Goal: Task Accomplishment & Management: Manage account settings

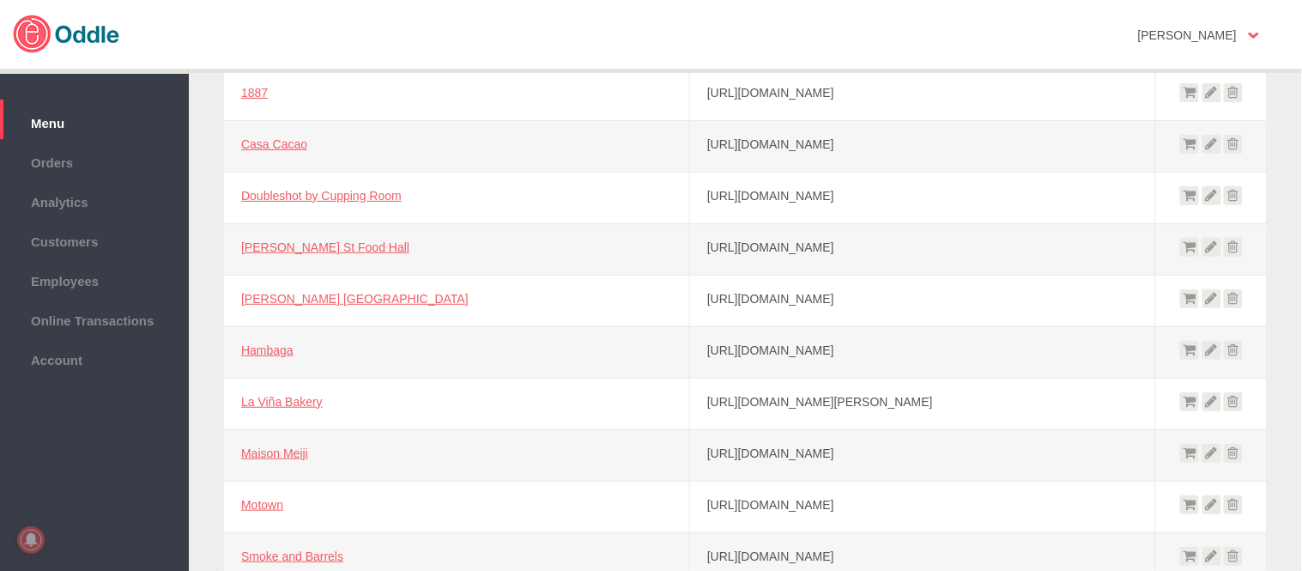
scroll to position [257, 0]
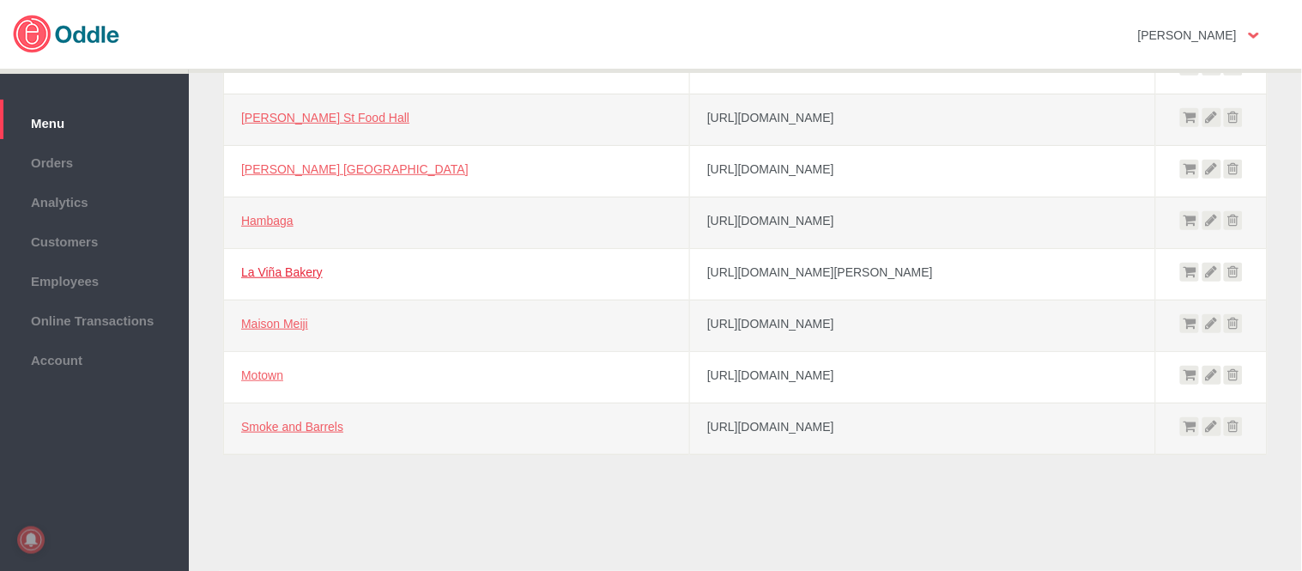
click at [296, 269] on link "La Viña Bakery" at bounding box center [282, 272] width 82 height 14
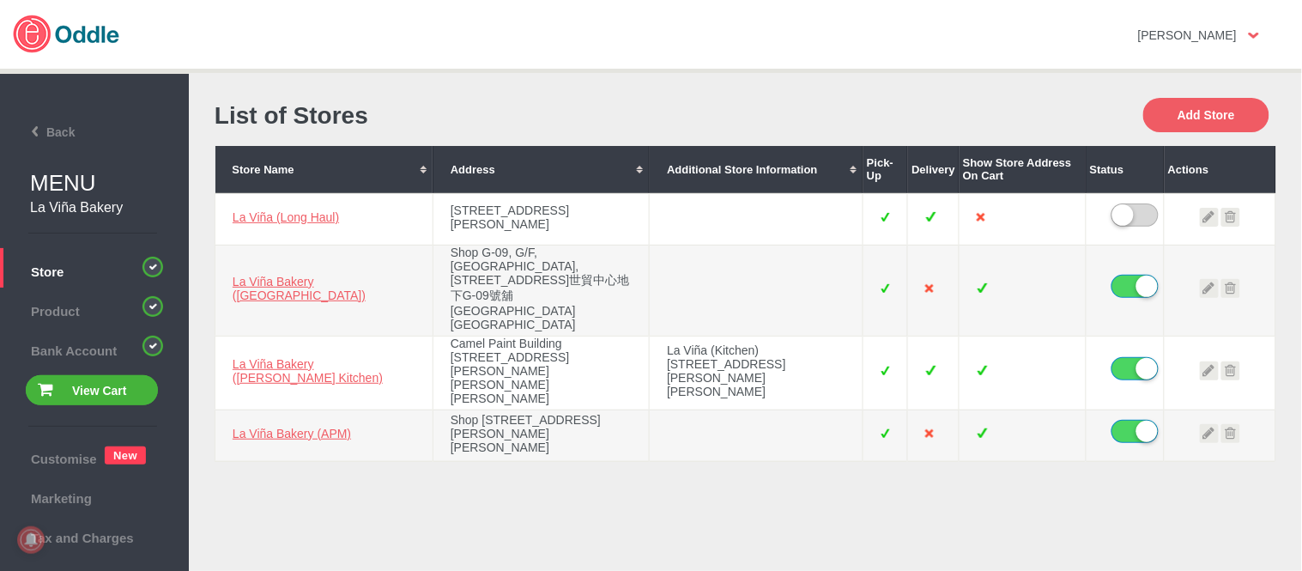
click at [693, 89] on div "List of Stores" at bounding box center [479, 116] width 531 height 60
click at [260, 364] on link "La Viña Bakery ([PERSON_NAME] Kitchen)" at bounding box center [308, 370] width 150 height 27
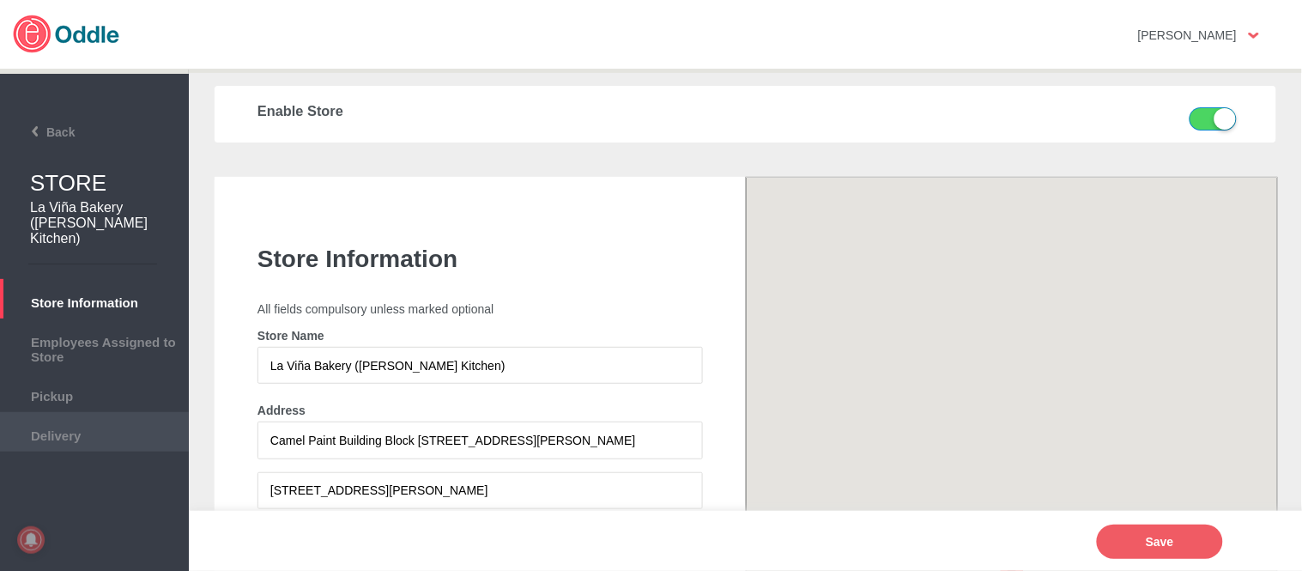
click at [100, 424] on span "Delivery" at bounding box center [95, 433] width 172 height 19
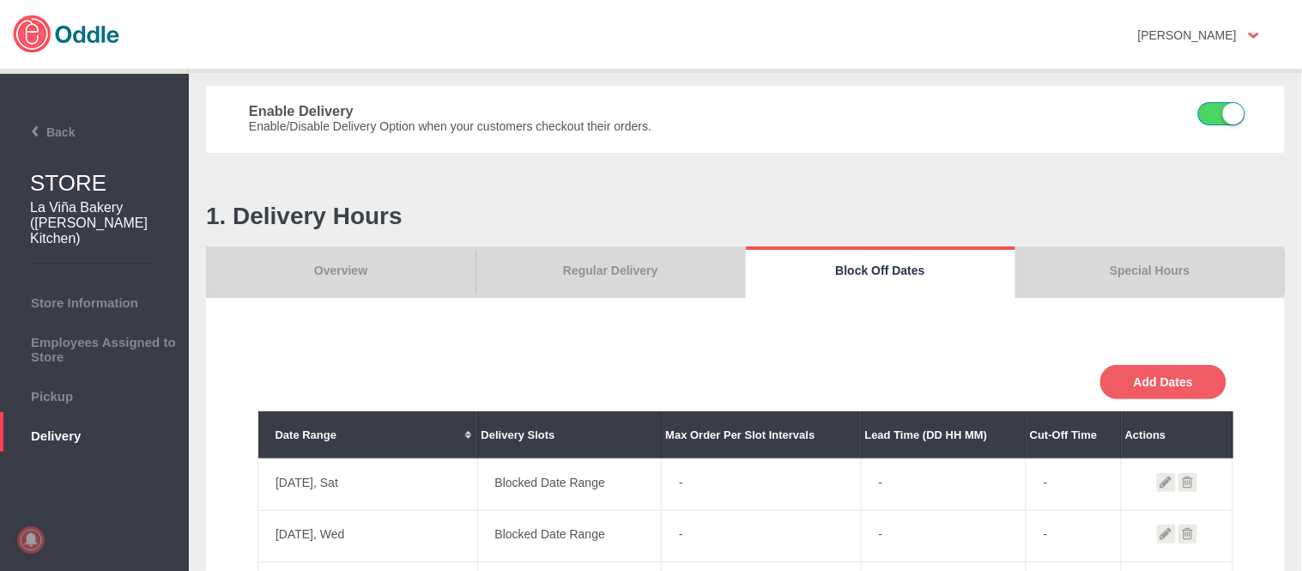
click at [1112, 275] on link "Special Hours" at bounding box center [1149, 271] width 269 height 51
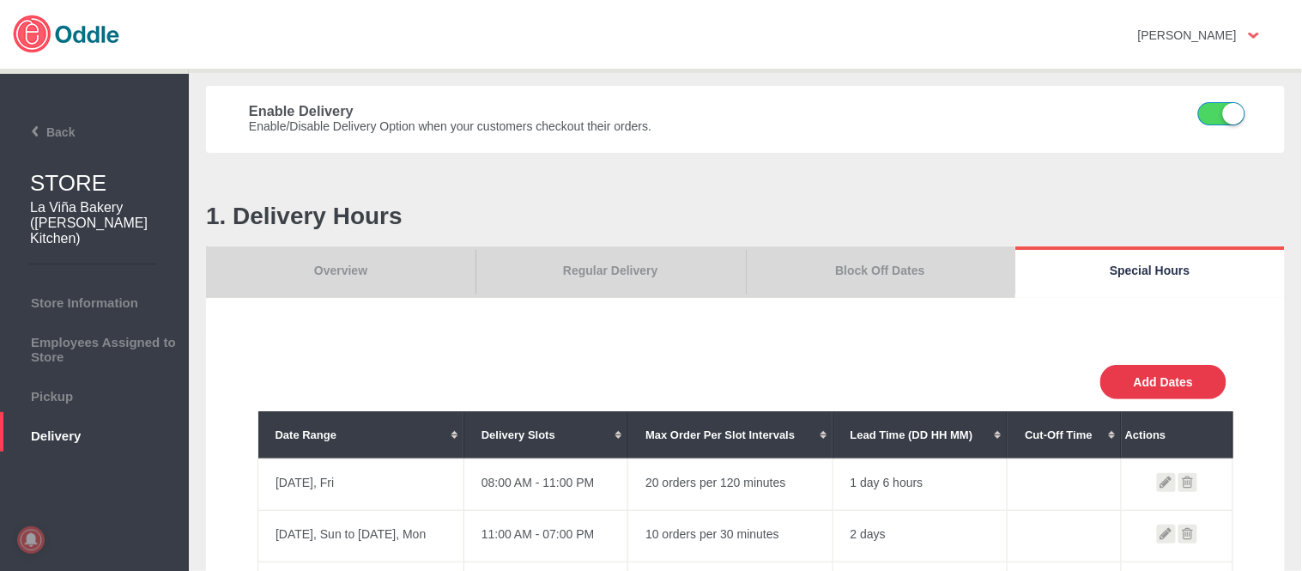
click at [1151, 375] on button "Add Dates" at bounding box center [1163, 382] width 126 height 34
select select "30"
type input "10"
type input "0"
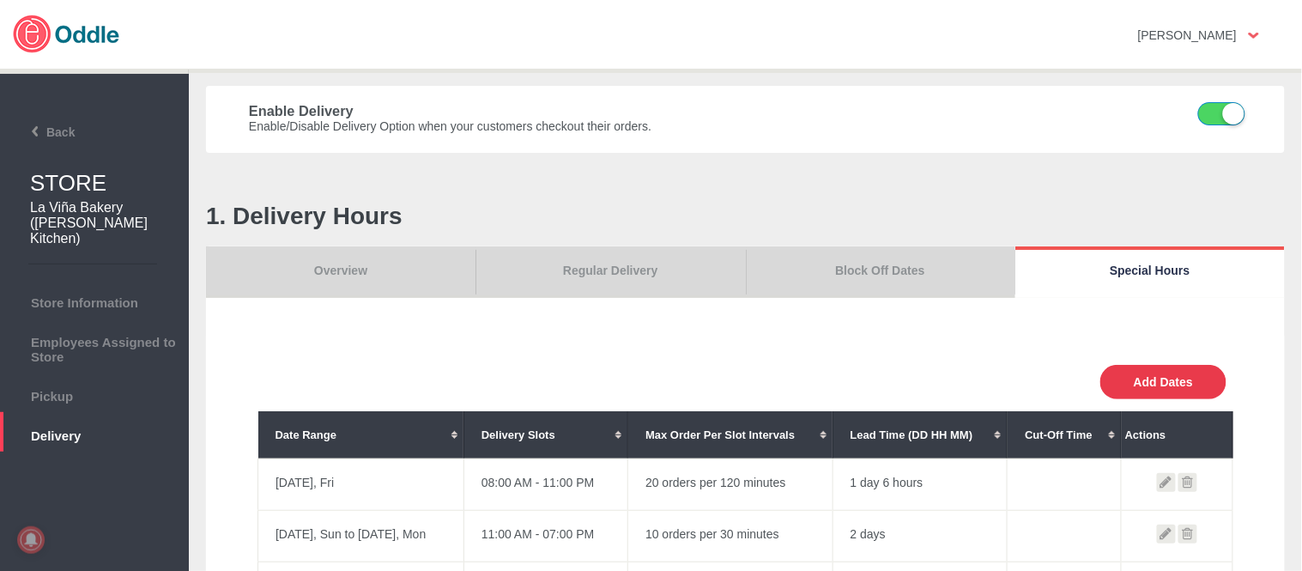
type input "30"
select select "11:00 AM"
select select "11:00 PM"
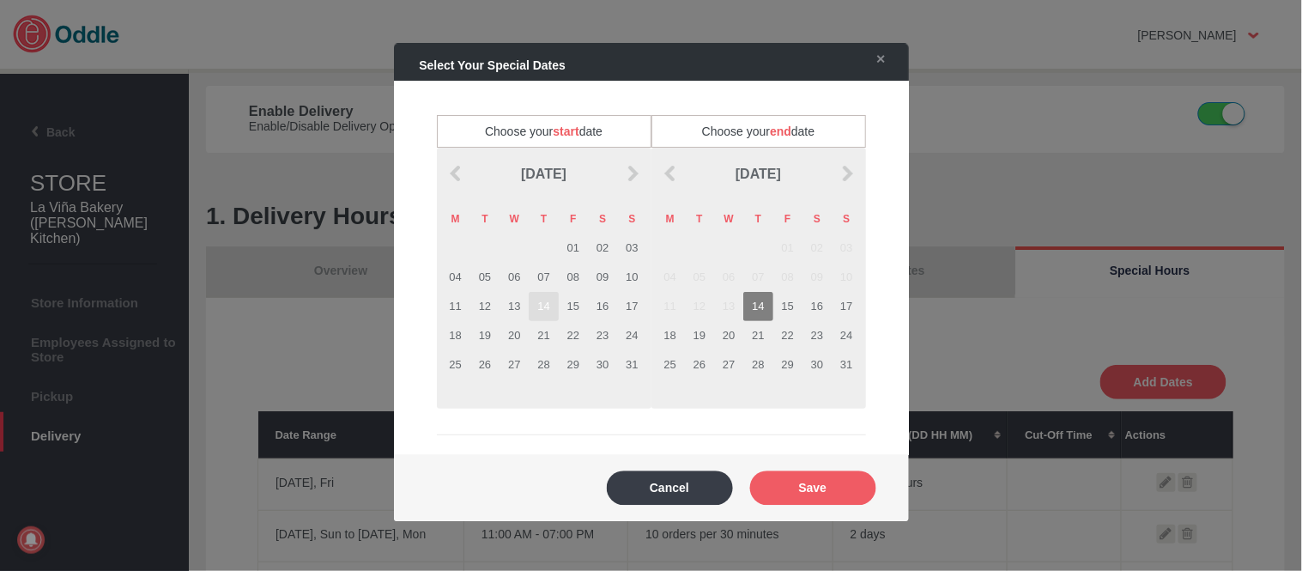
click at [550, 313] on td "14" at bounding box center [543, 306] width 29 height 29
click at [762, 312] on td "14" at bounding box center [757, 306] width 29 height 29
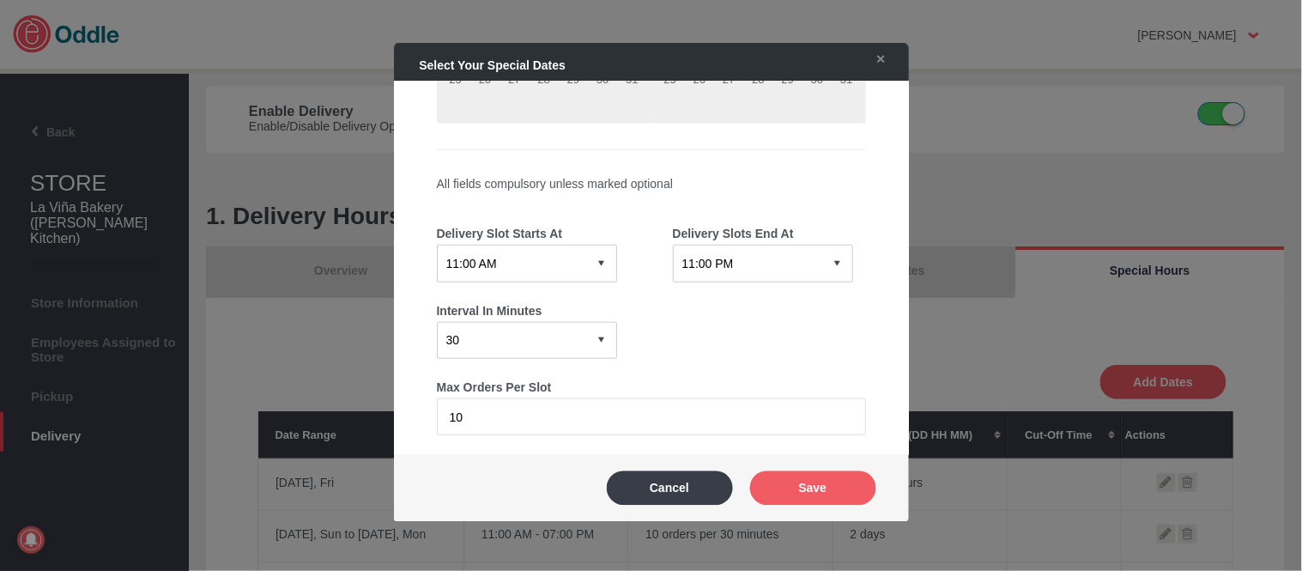
click at [549, 267] on select "12:15 AM 12:30 AM 12:45 AM 01:00 AM 01:15 AM 01:30 AM 01:45 AM 02:00 AM 02:15 A…" at bounding box center [527, 263] width 180 height 37
select select "02:00 PM"
click at [437, 245] on select "12:15 AM 12:30 AM 12:45 AM 01:00 AM 01:15 AM 01:30 AM 01:45 AM 02:00 AM 02:15 A…" at bounding box center [527, 263] width 180 height 37
click at [755, 252] on select "12:15 AM 12:30 AM 12:45 AM 01:00 AM 01:15 AM 01:30 AM 01:45 AM 02:00 AM 02:15 A…" at bounding box center [763, 263] width 180 height 37
select select "04:00 PM"
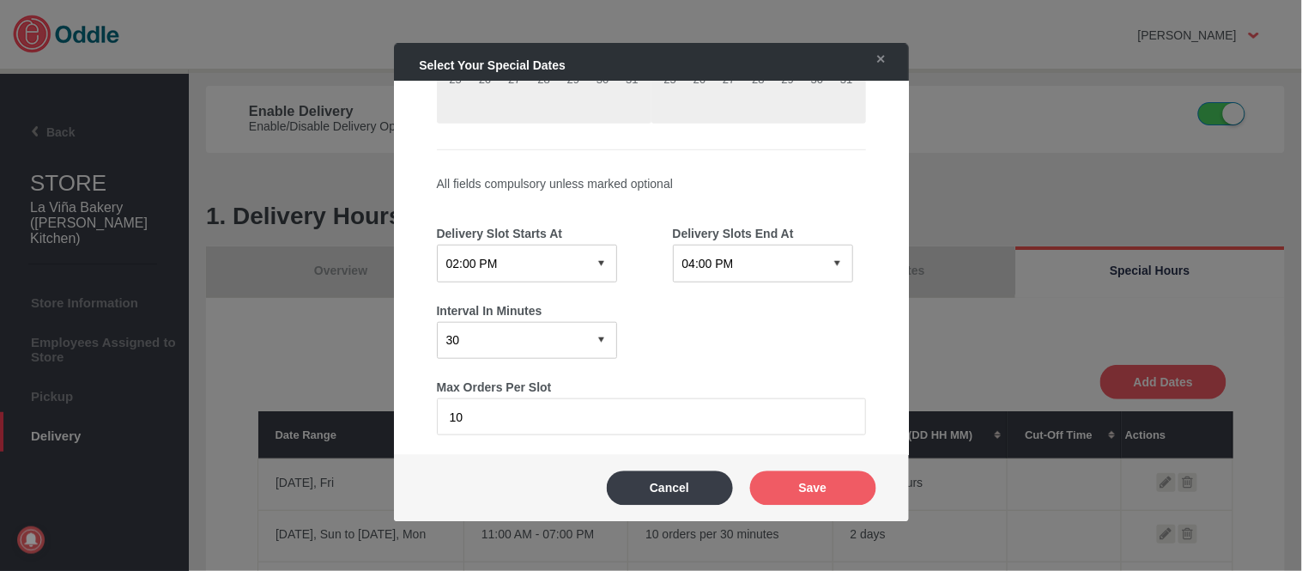
click at [673, 245] on select "12:15 AM 12:30 AM 12:45 AM 01:00 AM 01:15 AM 01:30 AM 01:45 AM 02:00 AM 02:15 A…" at bounding box center [763, 263] width 180 height 37
click at [581, 322] on select "0 15 30 60 120" at bounding box center [527, 339] width 180 height 37
select select "120"
click at [437, 321] on select "0 15 30 60 120" at bounding box center [527, 339] width 180 height 37
click at [741, 369] on div "Max Orders Per Slot 10" at bounding box center [651, 401] width 429 height 85
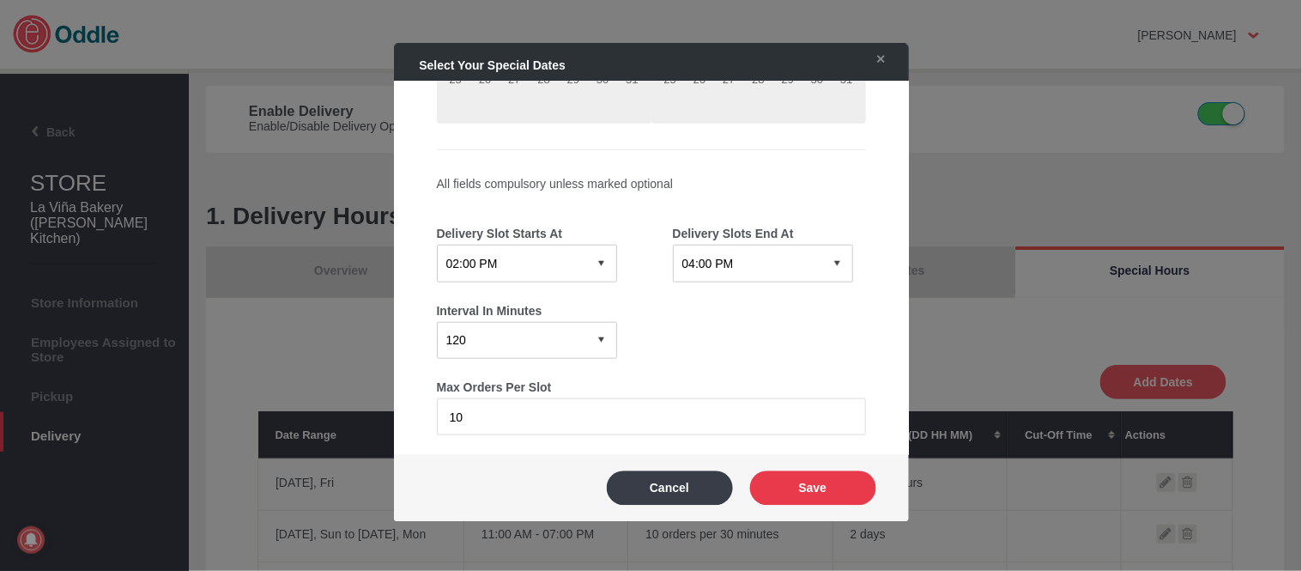
click at [804, 484] on button "Save" at bounding box center [813, 487] width 126 height 34
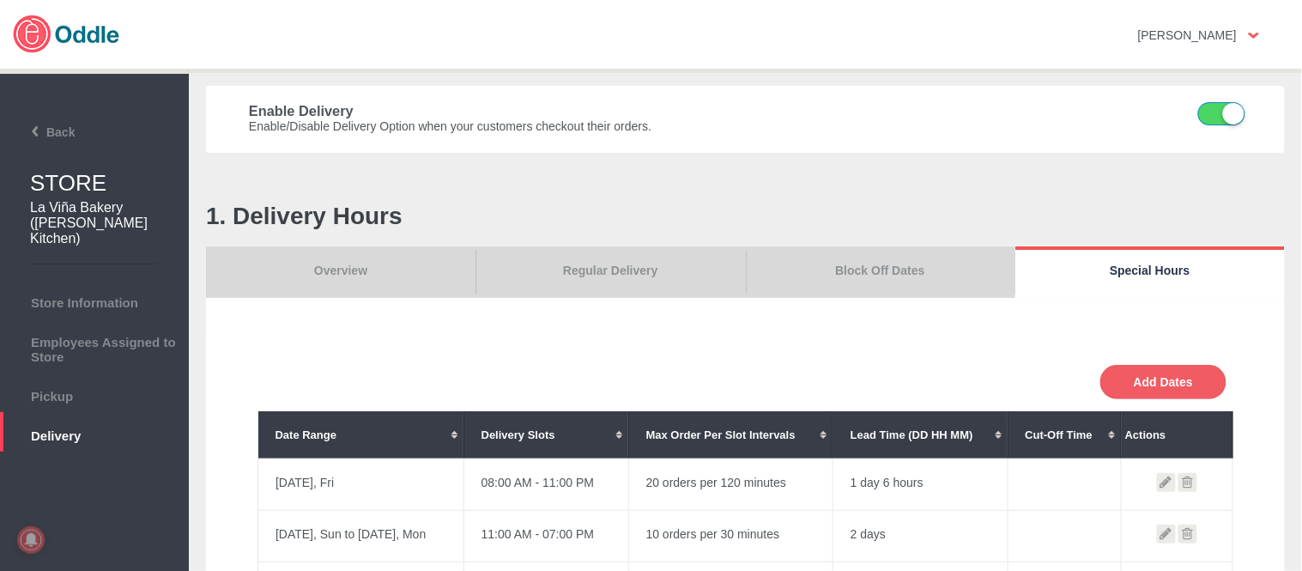
scroll to position [476, 0]
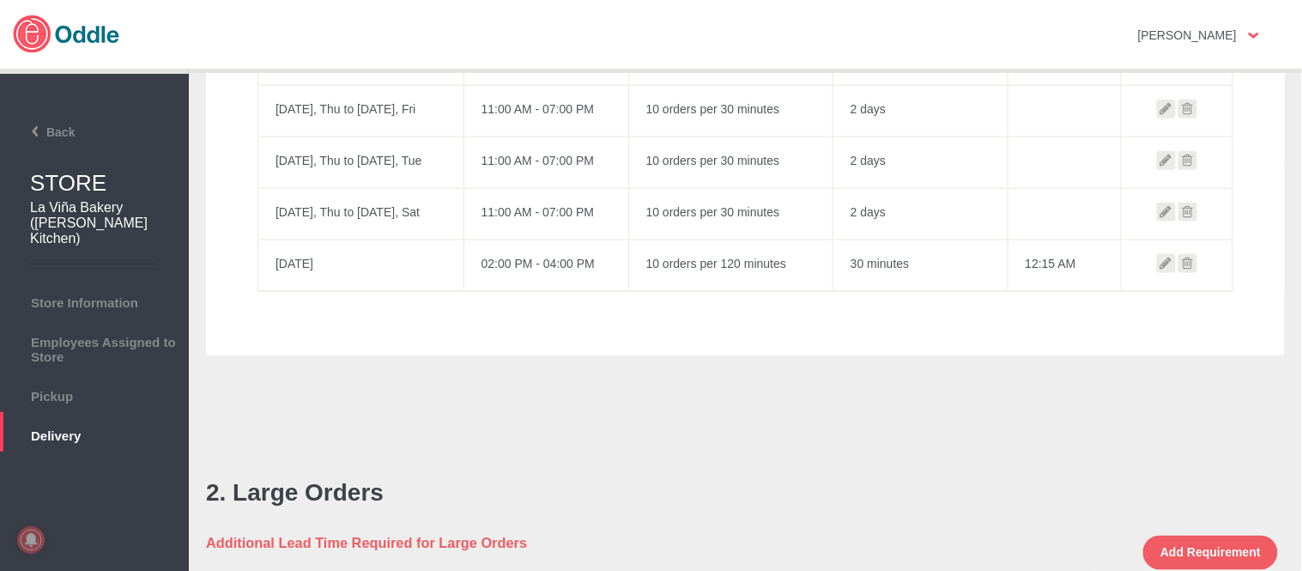
click at [1182, 255] on icon at bounding box center [1187, 263] width 19 height 19
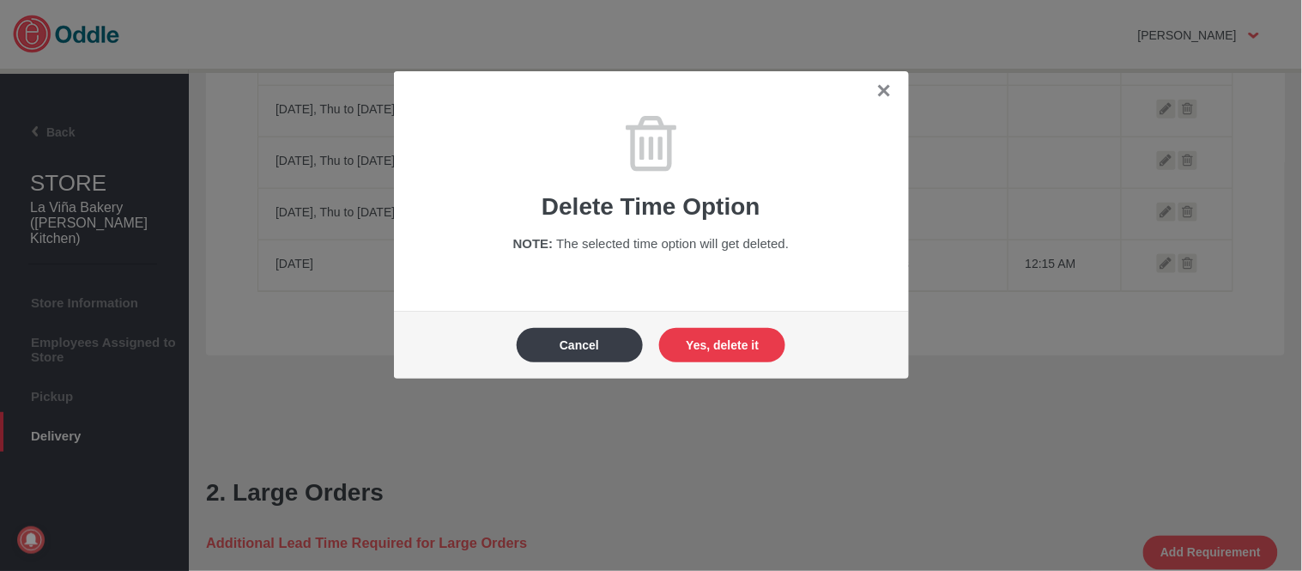
click at [782, 335] on button "Yes, delete it" at bounding box center [722, 345] width 126 height 34
